Goal: Task Accomplishment & Management: Manage account settings

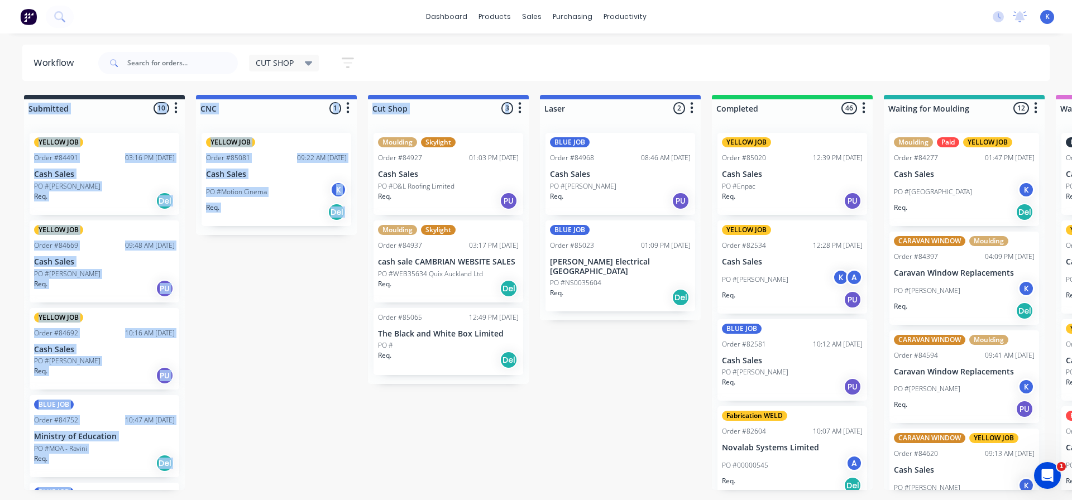
scroll to position [483, 0]
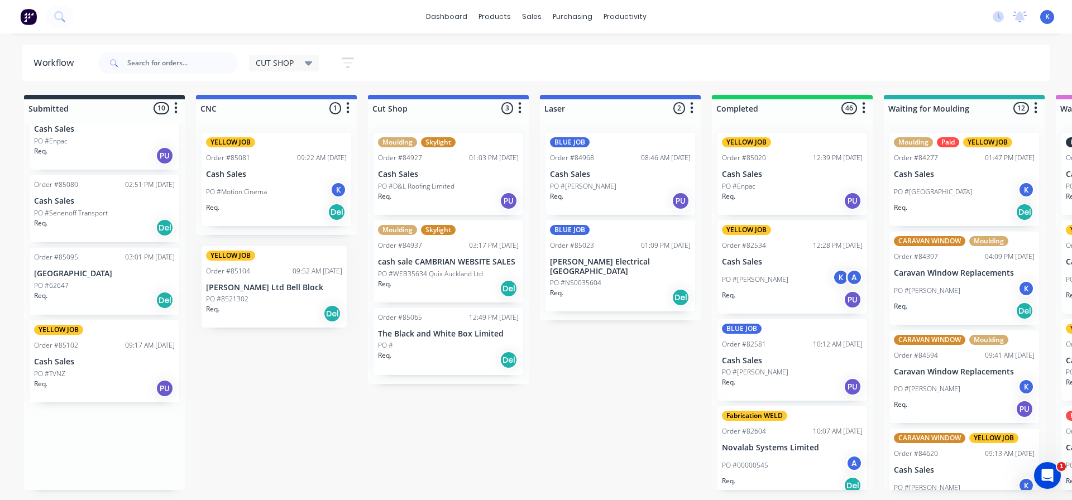
drag, startPoint x: 64, startPoint y: 462, endPoint x: 238, endPoint y: 300, distance: 238.2
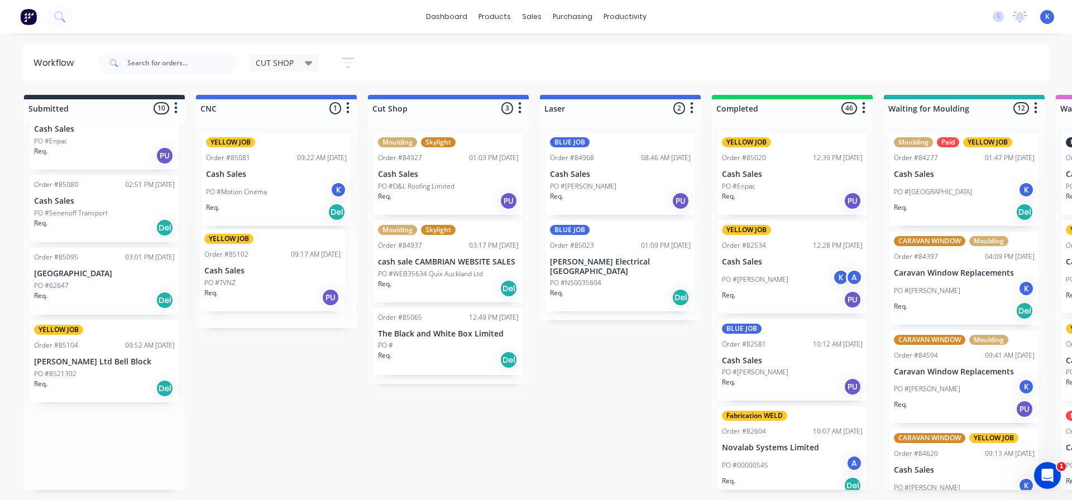
drag, startPoint x: 58, startPoint y: 379, endPoint x: 227, endPoint y: 292, distance: 189.5
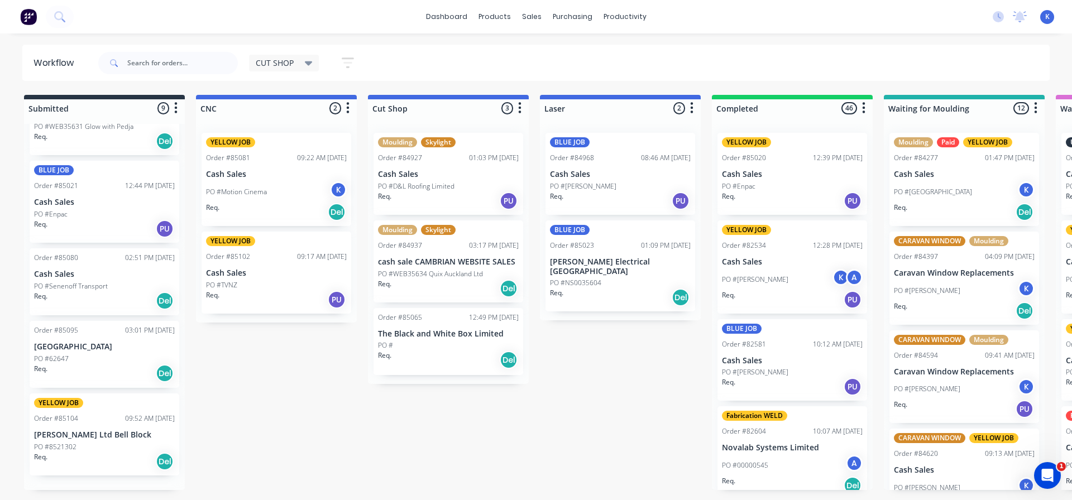
scroll to position [396, 0]
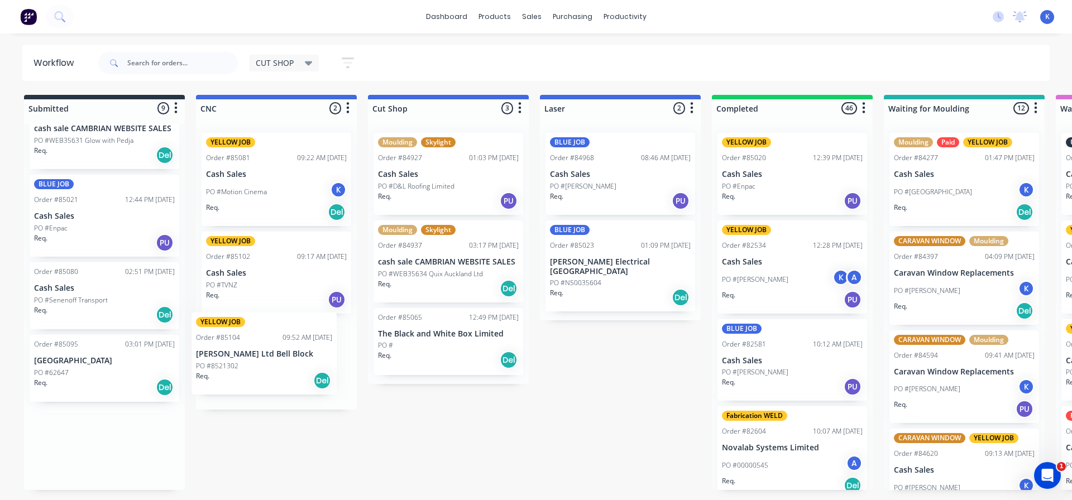
drag, startPoint x: 44, startPoint y: 438, endPoint x: 208, endPoint y: 343, distance: 190.1
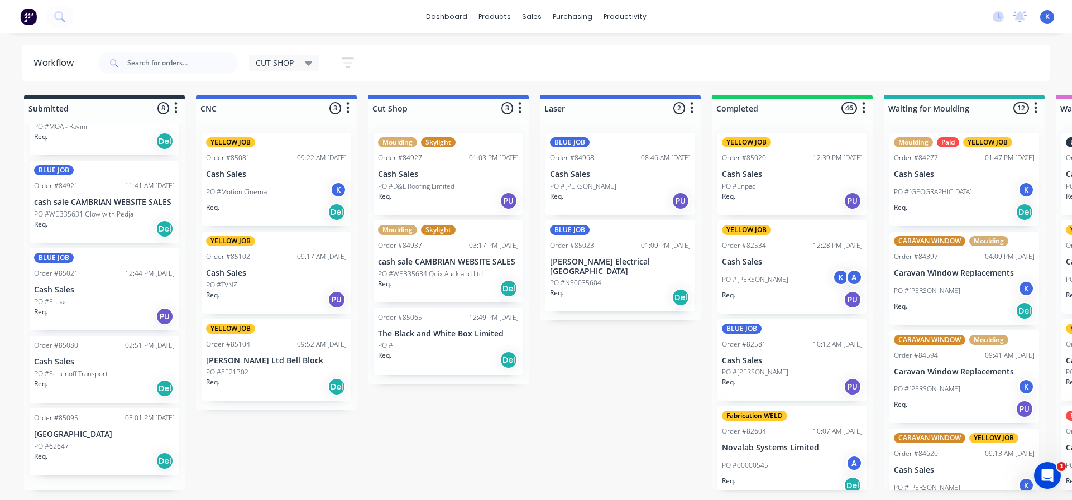
scroll to position [308, 0]
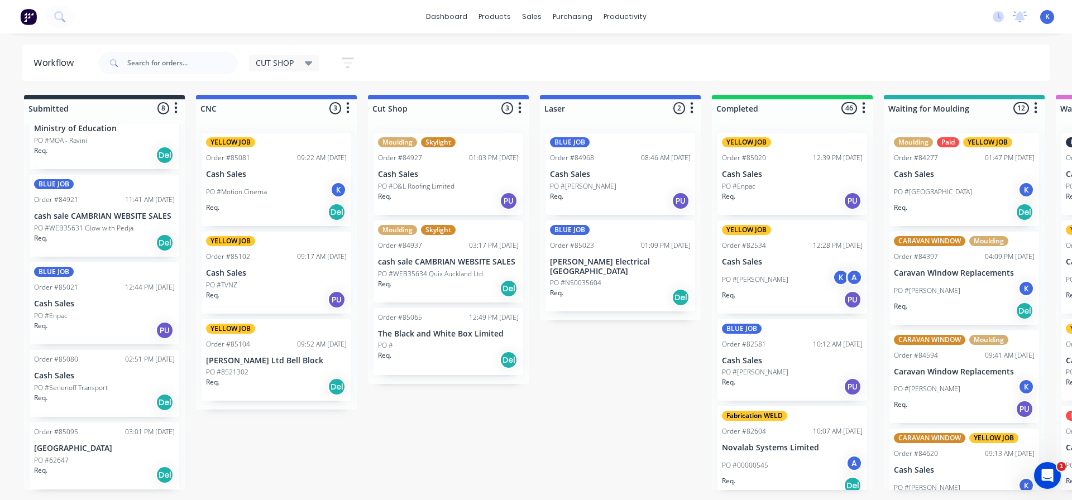
click at [240, 372] on p "PO #8521302" at bounding box center [227, 372] width 42 height 10
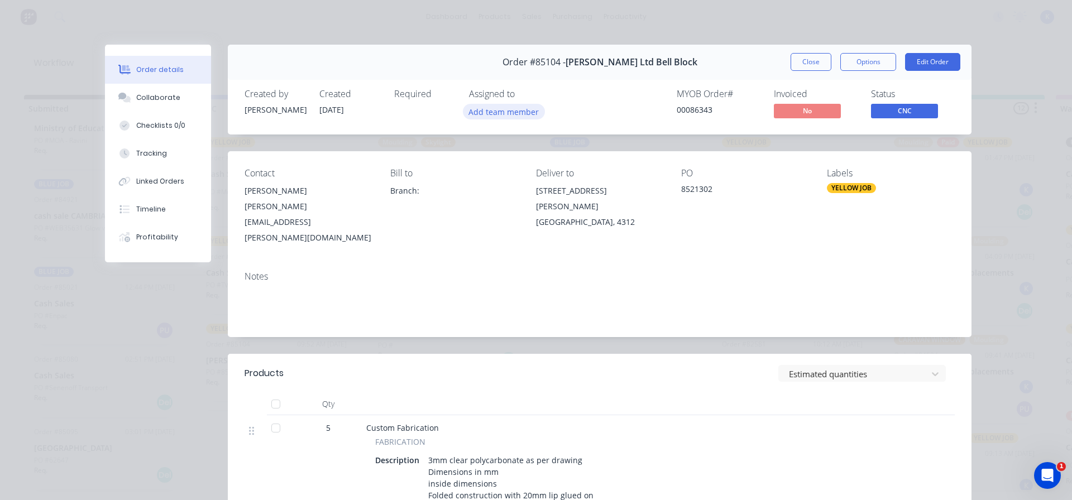
click at [501, 117] on button "Add team member" at bounding box center [504, 111] width 82 height 15
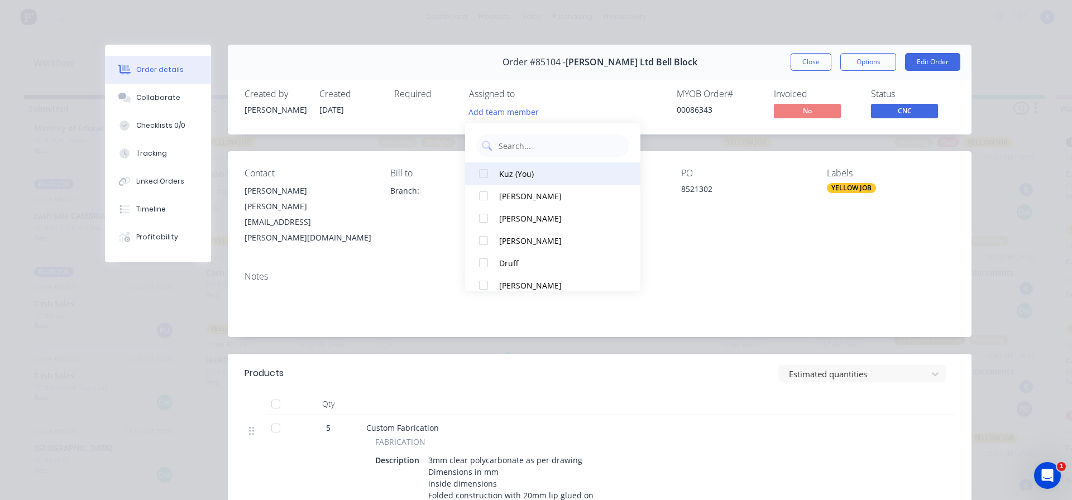
click at [485, 172] on div at bounding box center [483, 173] width 22 height 22
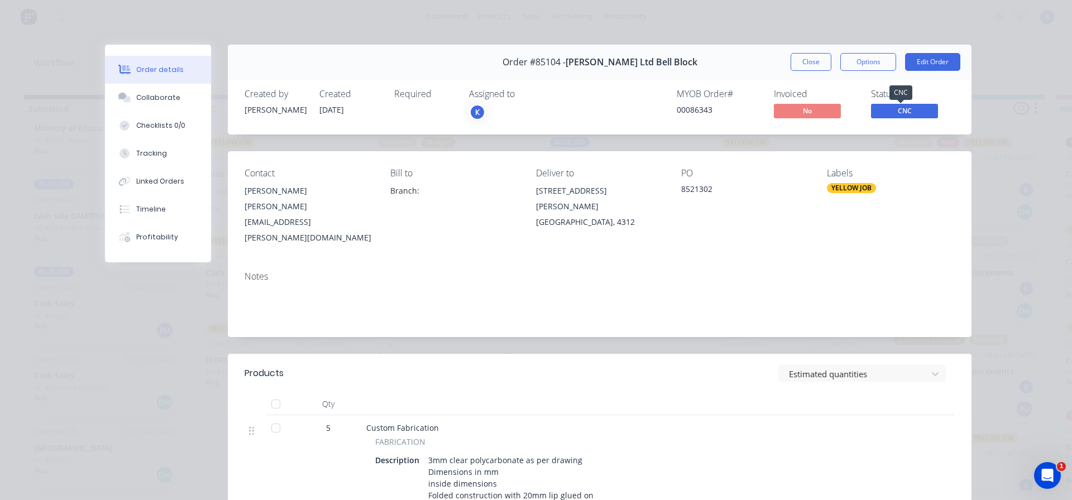
click at [906, 109] on span "CNC" at bounding box center [904, 111] width 67 height 14
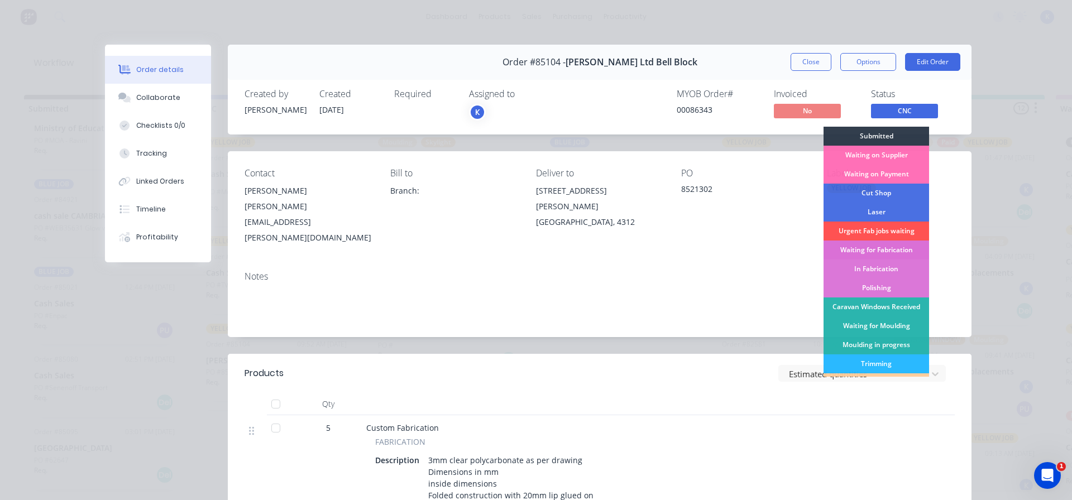
click at [892, 243] on div "Waiting for Fabrication" at bounding box center [877, 250] width 106 height 19
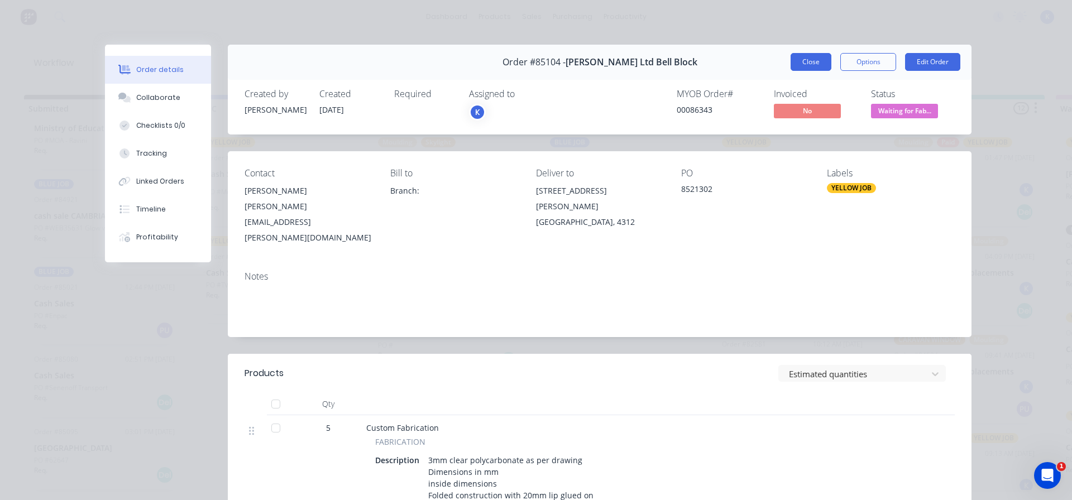
click at [806, 58] on button "Close" at bounding box center [811, 62] width 41 height 18
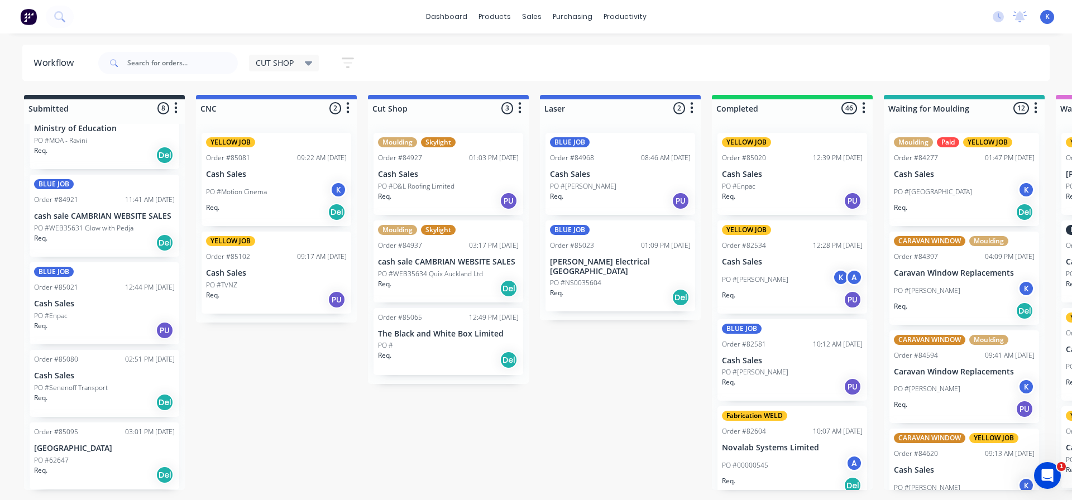
click at [236, 269] on p "Cash Sales" at bounding box center [276, 273] width 141 height 9
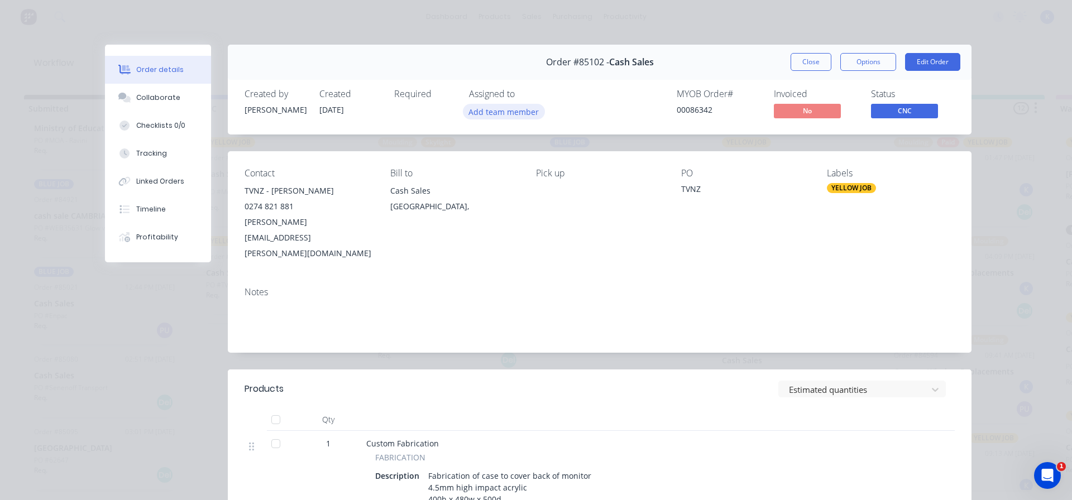
click at [498, 111] on button "Add team member" at bounding box center [504, 111] width 82 height 15
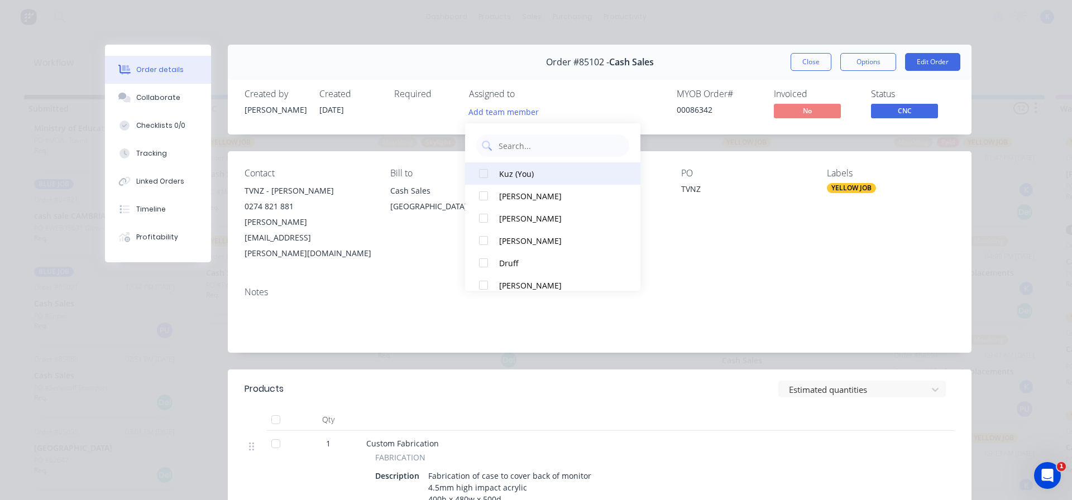
click at [484, 177] on div at bounding box center [483, 173] width 22 height 22
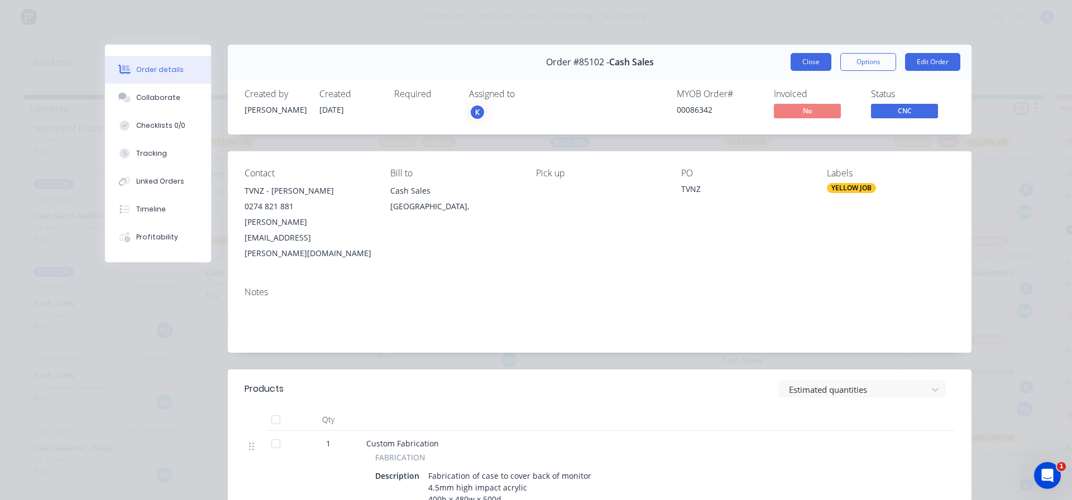
click at [803, 56] on button "Close" at bounding box center [811, 62] width 41 height 18
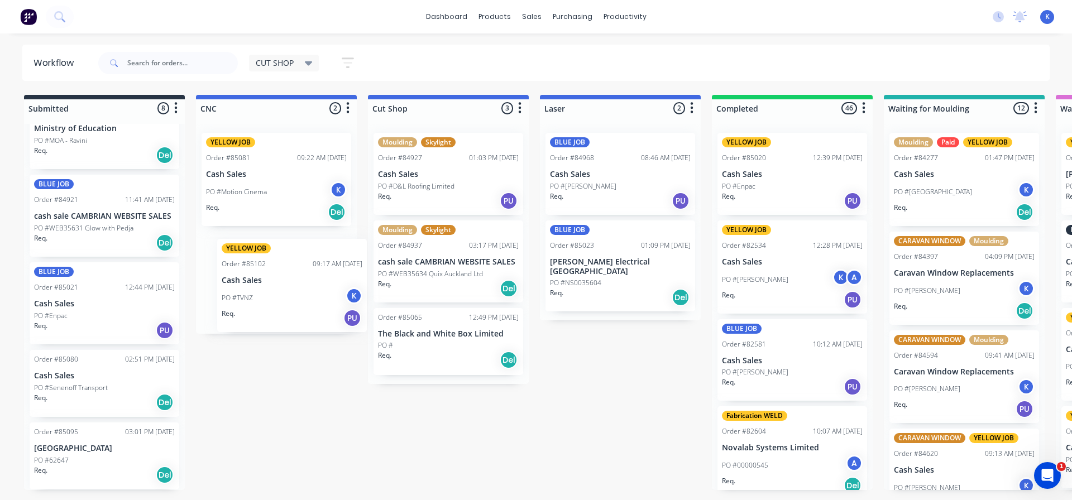
drag, startPoint x: 229, startPoint y: 280, endPoint x: 245, endPoint y: 288, distance: 18.0
click at [246, 288] on div "YELLOW JOB Order #85081 09:22 AM [DATE] Cash Sales PO #Motion Cinema K Req. Del…" at bounding box center [276, 229] width 161 height 210
click at [245, 286] on div "PO #TVNZ K" at bounding box center [276, 290] width 141 height 21
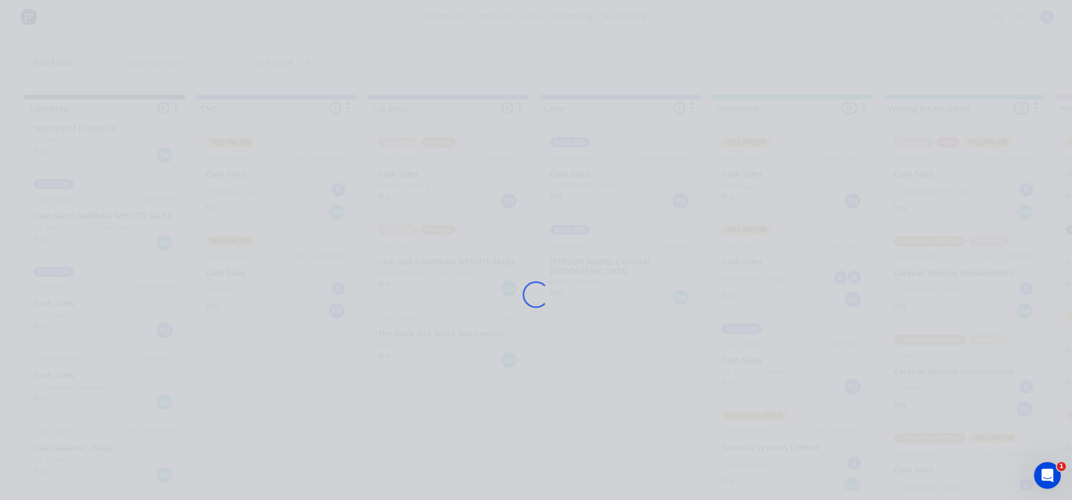
click at [245, 286] on div "Loading..." at bounding box center [535, 295] width 893 height 500
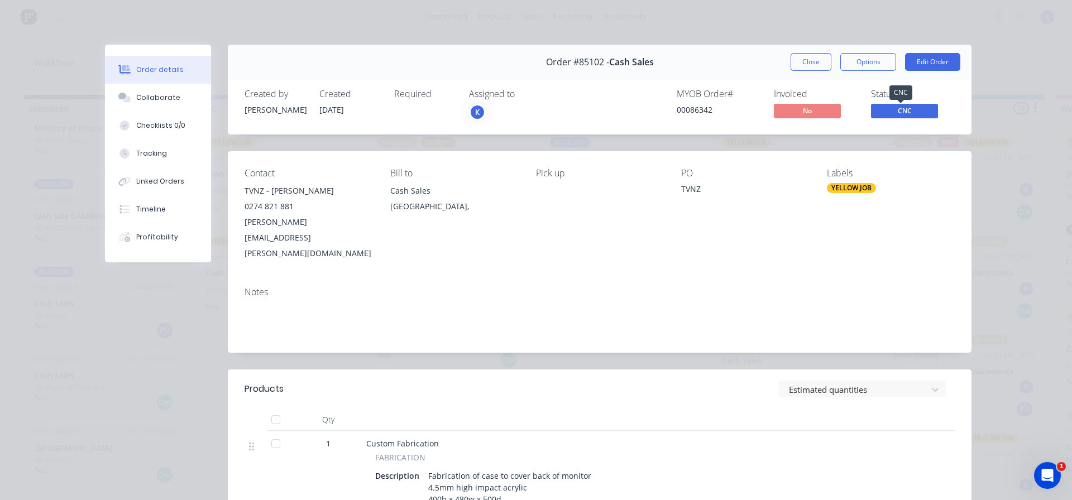
click at [893, 108] on span "CNC" at bounding box center [904, 111] width 67 height 14
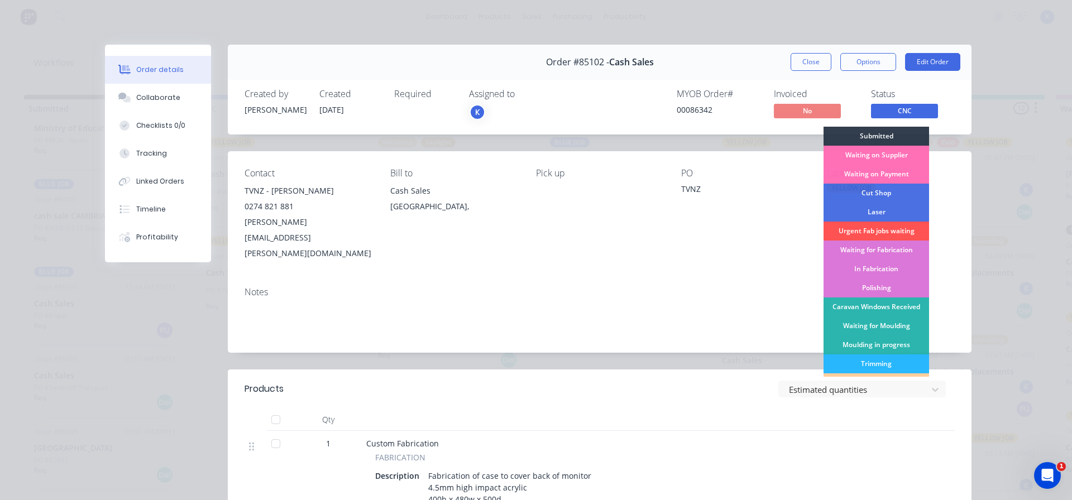
click at [894, 245] on div "Waiting for Fabrication" at bounding box center [877, 250] width 106 height 19
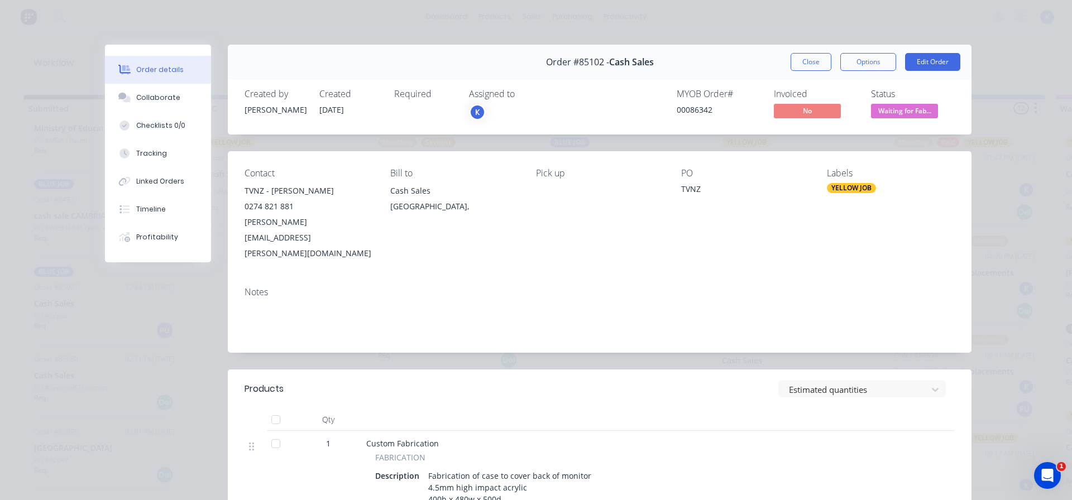
click at [811, 57] on button "Close" at bounding box center [811, 62] width 41 height 18
